Goal: Information Seeking & Learning: Learn about a topic

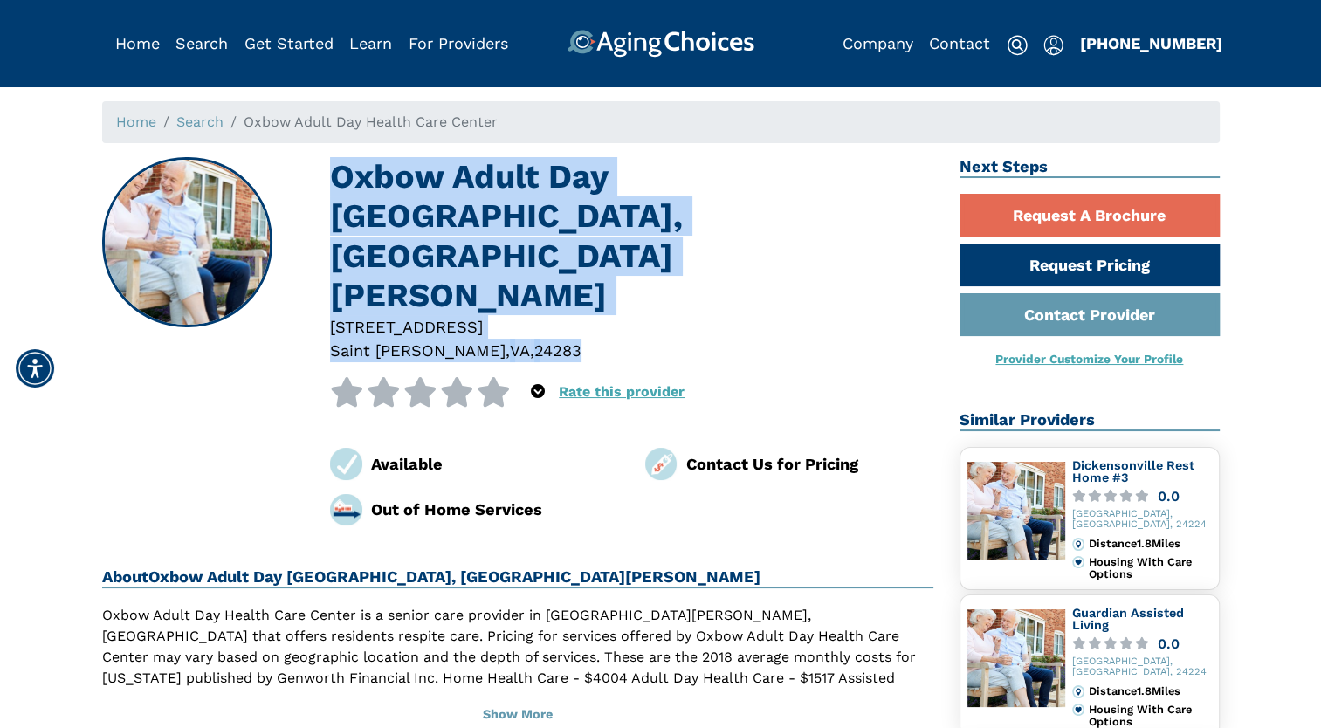
drag, startPoint x: 513, startPoint y: 272, endPoint x: 329, endPoint y: 175, distance: 208.6
click at [330, 175] on div "Oxbow Adult Day [GEOGRAPHIC_DATA], [GEOGRAPHIC_DATA][PERSON_NAME] [GEOGRAPHIC_D…" at bounding box center [631, 341] width 603 height 368
drag, startPoint x: 329, startPoint y: 175, endPoint x: 426, endPoint y: 223, distance: 108.2
copy div "Oxbow Adult Day [GEOGRAPHIC_DATA], [GEOGRAPHIC_DATA][PERSON_NAME] [GEOGRAPHIC_D…"
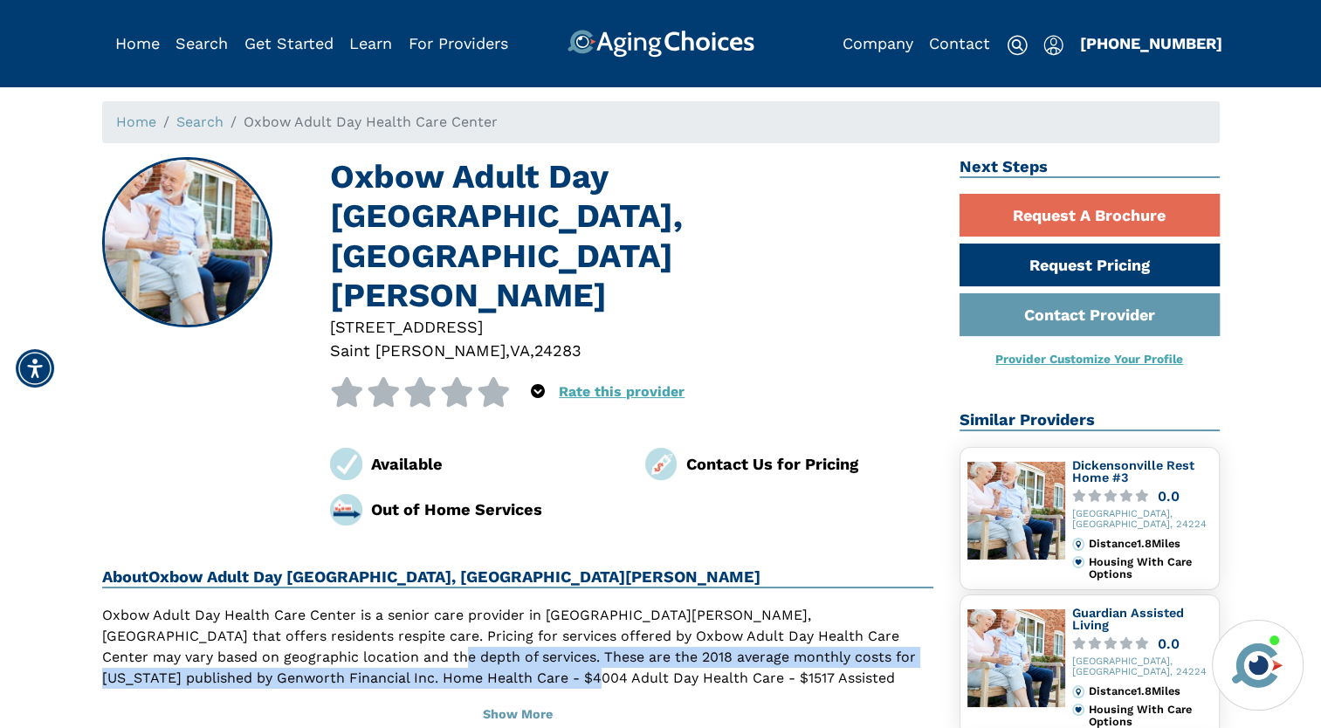
drag, startPoint x: 263, startPoint y: 578, endPoint x: 381, endPoint y: 588, distance: 118.3
click at [381, 605] on p "Oxbow Adult Day Health Care Center is a senior care provider in [GEOGRAPHIC_DAT…" at bounding box center [518, 668] width 832 height 126
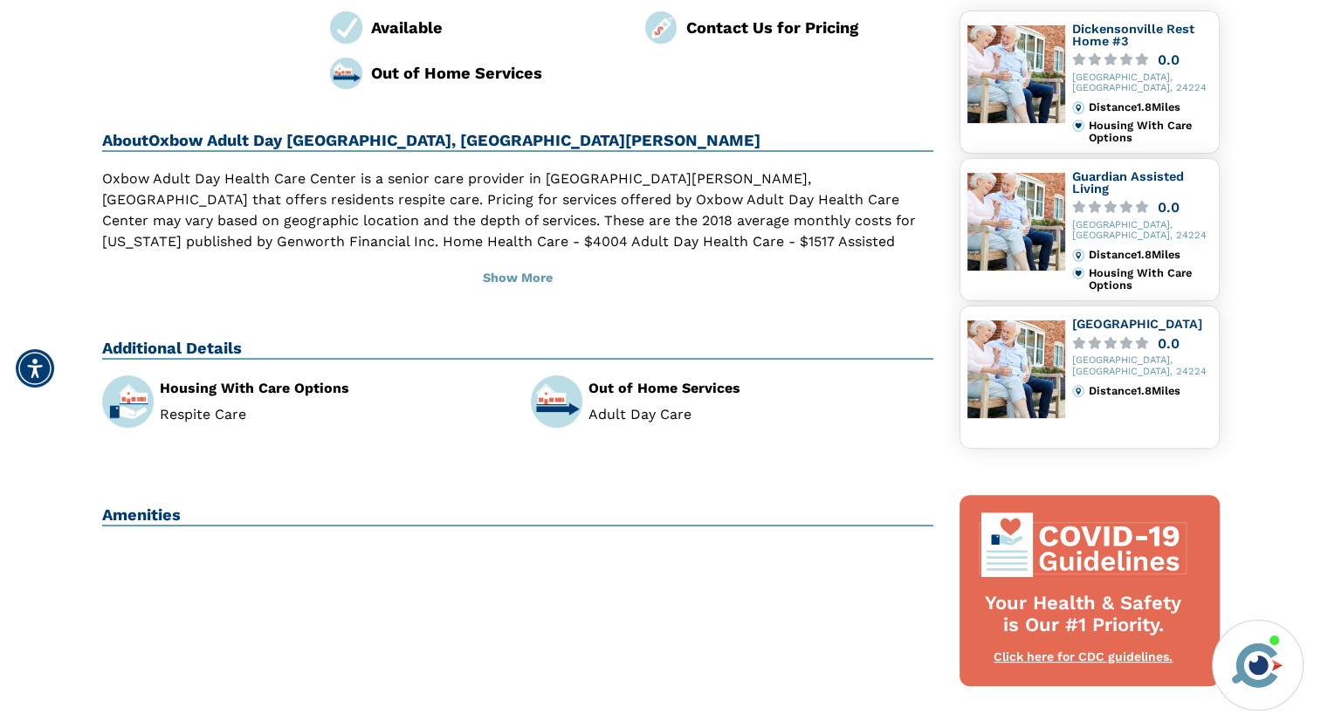
scroll to position [175, 0]
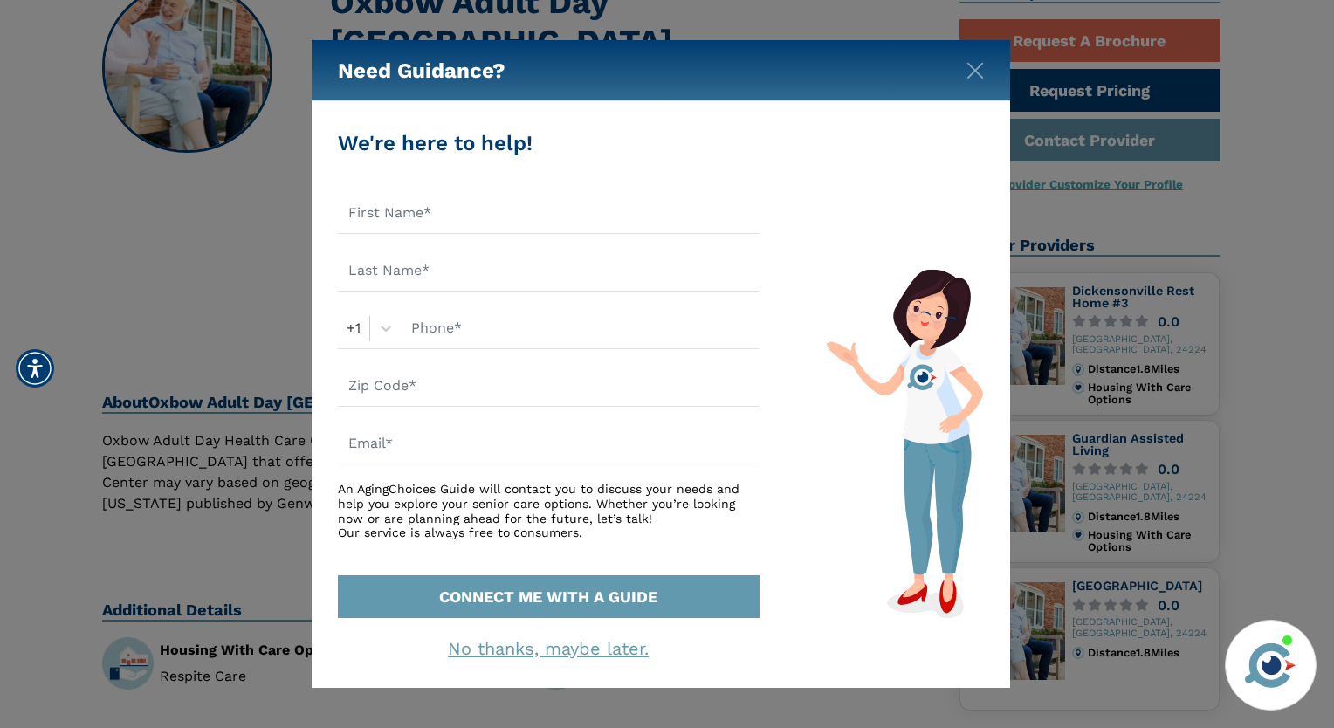
click at [953, 75] on div "Need Guidance?" at bounding box center [661, 70] width 698 height 61
click at [975, 72] on img "Close" at bounding box center [975, 70] width 17 height 17
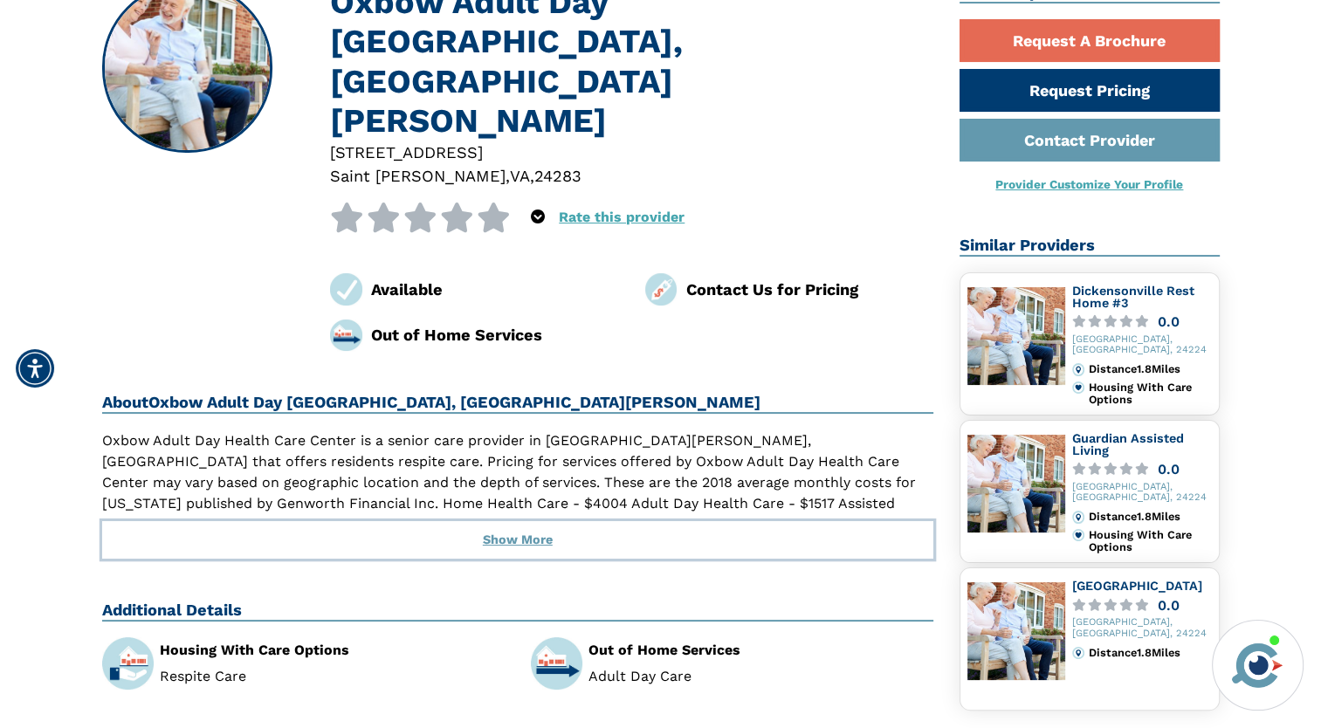
click at [482, 521] on button "Show More" at bounding box center [518, 540] width 832 height 38
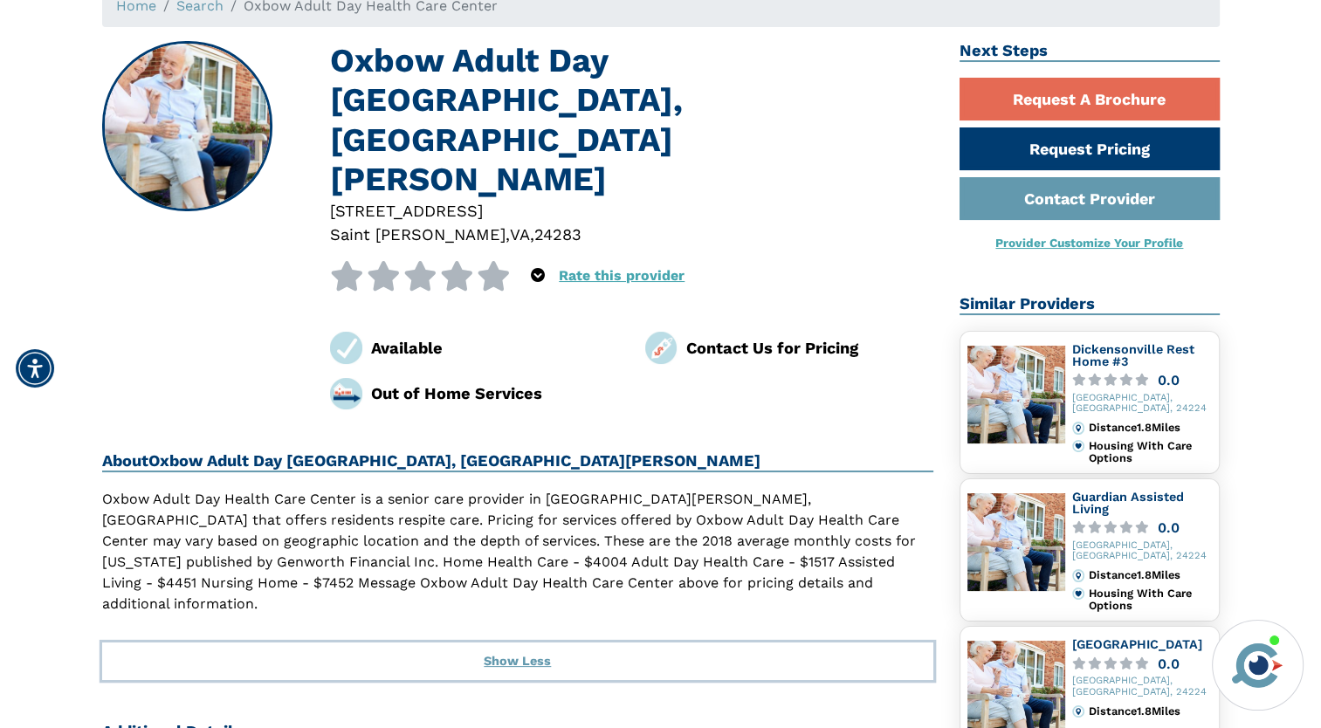
scroll to position [87, 0]
